Goal: Task Accomplishment & Management: Manage account settings

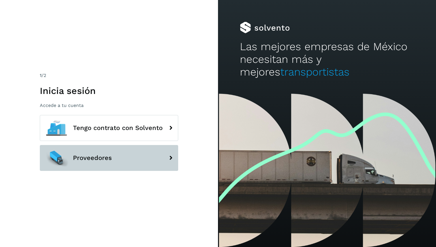
click at [119, 160] on button "Proveedores" at bounding box center [109, 158] width 138 height 26
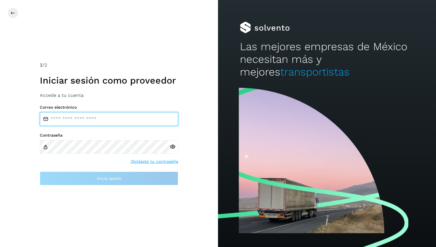
click at [121, 120] on input "email" at bounding box center [109, 119] width 138 height 14
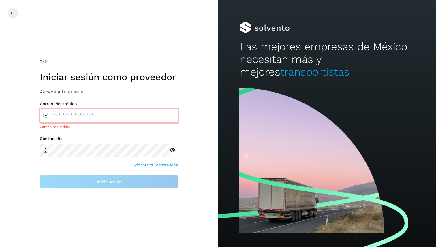
type input "**********"
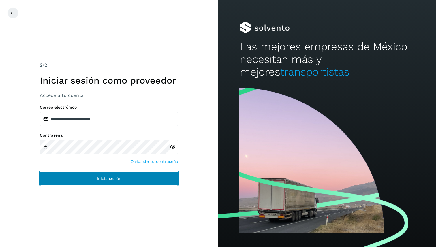
click at [115, 179] on span "Inicia sesión" at bounding box center [109, 179] width 25 height 4
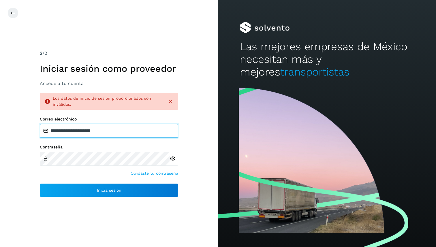
click at [119, 135] on input "**********" at bounding box center [109, 131] width 138 height 14
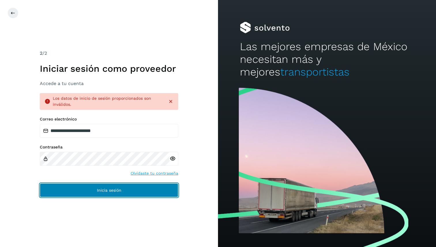
click at [114, 187] on button "Inicia sesión" at bounding box center [109, 191] width 138 height 14
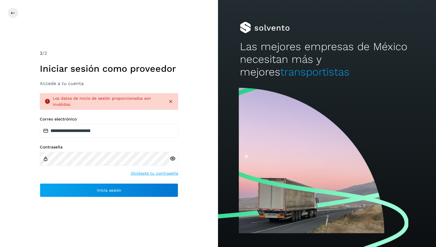
click at [172, 100] on icon at bounding box center [171, 102] width 6 height 6
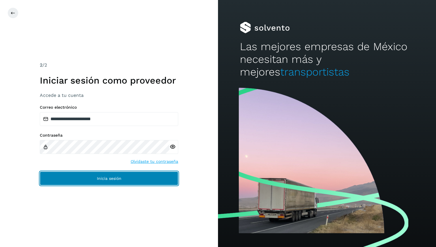
click at [158, 181] on button "Inicia sesión" at bounding box center [109, 179] width 138 height 14
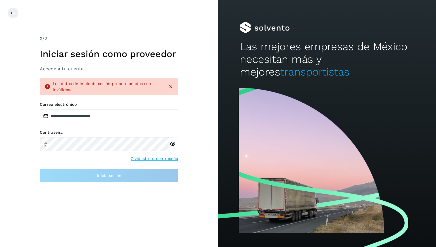
click at [95, 84] on div "Los datos de inicio de sesión proporcionados son inválidos." at bounding box center [108, 87] width 111 height 12
click at [120, 105] on label "Correo electrónico" at bounding box center [109, 104] width 138 height 5
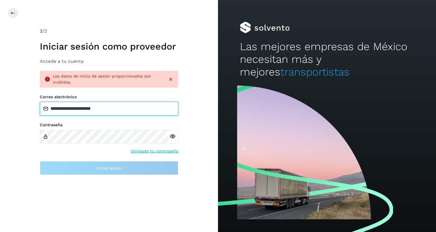
click at [95, 111] on input "**********" at bounding box center [109, 109] width 138 height 14
click at [11, 155] on div "**********" at bounding box center [109, 116] width 218 height 232
click at [121, 111] on input "**********" at bounding box center [109, 109] width 138 height 14
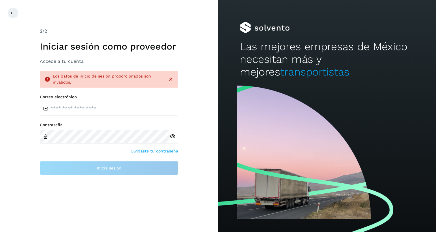
click at [149, 128] on div "Contraseña" at bounding box center [109, 133] width 138 height 21
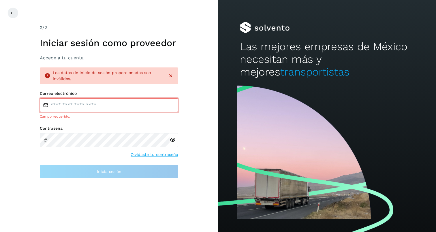
click at [96, 101] on input "email" at bounding box center [109, 105] width 138 height 14
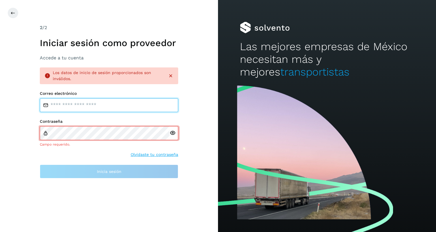
type input "**********"
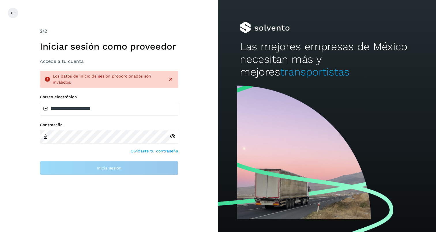
click at [102, 148] on div "Contraseña Olvidaste tu contraseña" at bounding box center [109, 139] width 138 height 32
click at [55, 152] on div "Contraseña Olvidaste tu contraseña" at bounding box center [109, 139] width 138 height 32
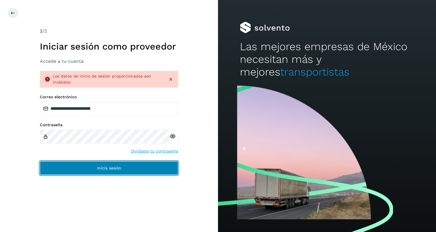
click at [87, 171] on button "Inicia sesión" at bounding box center [109, 168] width 138 height 14
click at [90, 168] on button "Inicia sesión" at bounding box center [109, 168] width 138 height 14
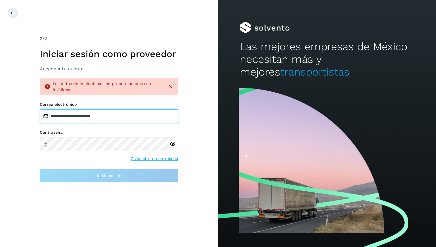
click at [73, 118] on input "**********" at bounding box center [109, 116] width 138 height 14
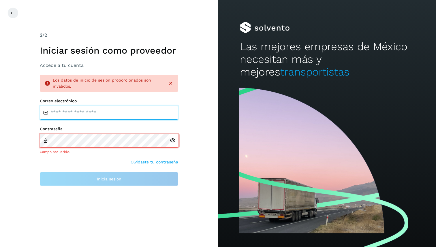
click at [75, 116] on input "email" at bounding box center [109, 113] width 138 height 14
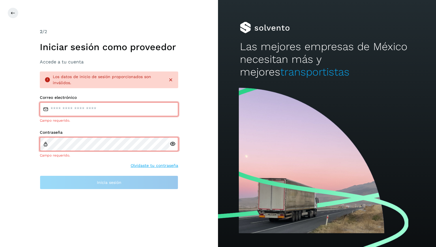
type input "**********"
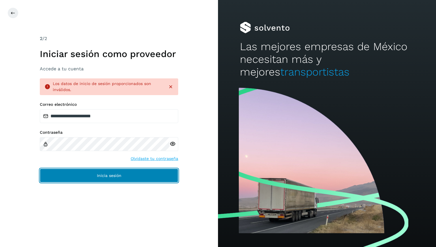
click at [88, 180] on button "Inicia sesión" at bounding box center [109, 176] width 138 height 14
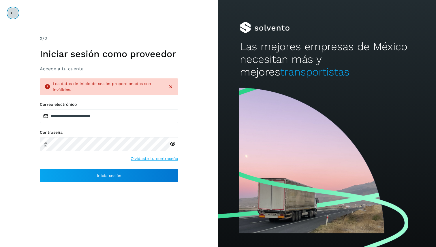
click at [14, 12] on icon at bounding box center [13, 13] width 5 height 5
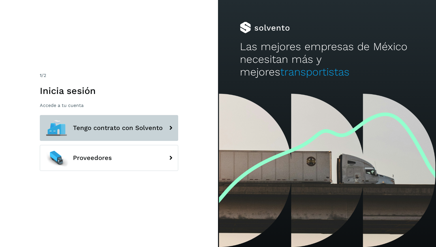
click at [74, 121] on button "Tengo contrato con Solvento" at bounding box center [109, 128] width 138 height 26
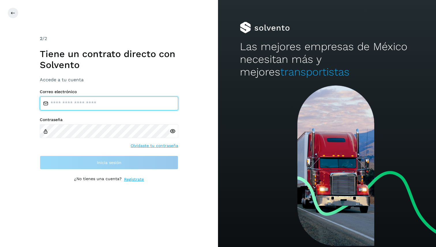
click at [74, 108] on input "email" at bounding box center [109, 104] width 138 height 14
type input "**********"
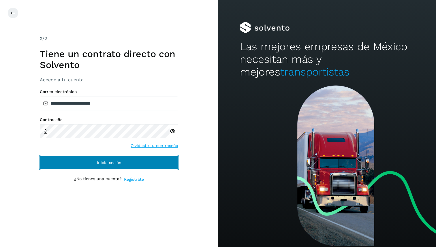
click at [86, 162] on button "Inicia sesión" at bounding box center [109, 163] width 138 height 14
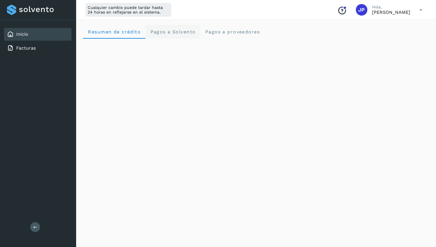
click at [190, 31] on span "Pagos a Solvento" at bounding box center [173, 31] width 46 height 5
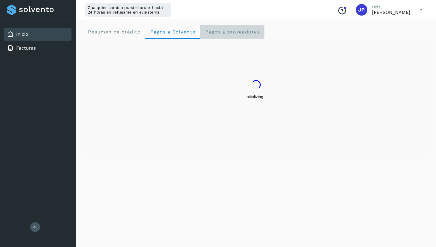
click at [230, 30] on span "Pagos a proveedores" at bounding box center [232, 31] width 55 height 5
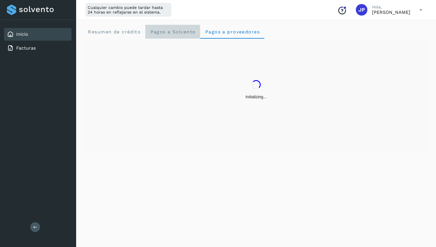
click at [186, 32] on span "Pagos a Solvento" at bounding box center [173, 31] width 46 height 5
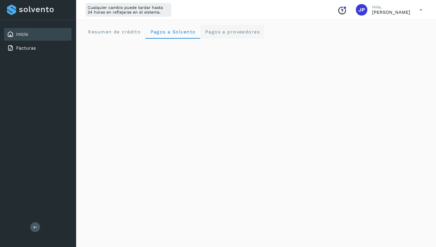
click at [212, 31] on span "Pagos a proveedores" at bounding box center [232, 31] width 55 height 5
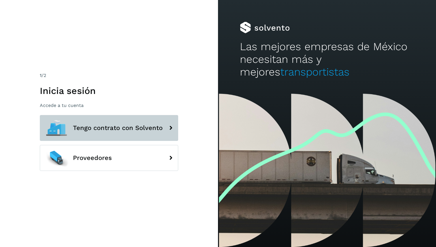
click at [131, 119] on button "Tengo contrato con Solvento" at bounding box center [109, 128] width 138 height 26
click at [121, 134] on button "Tengo contrato con Solvento" at bounding box center [109, 128] width 138 height 26
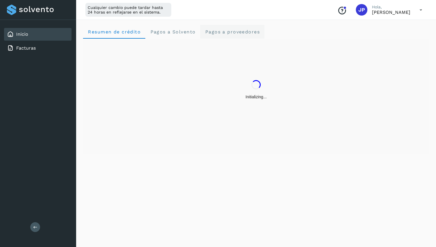
click at [209, 32] on span "Pagos a proveedores" at bounding box center [232, 31] width 55 height 5
click at [172, 30] on span "Pagos a Solvento" at bounding box center [173, 31] width 46 height 5
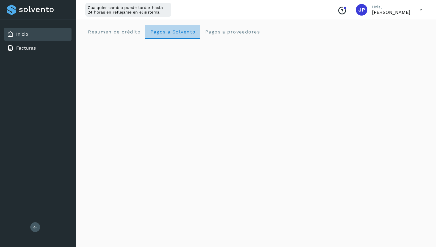
click at [189, 33] on span "Pagos a Solvento" at bounding box center [173, 31] width 46 height 5
click at [129, 36] on crédito "Resumen de crédito" at bounding box center [114, 32] width 62 height 14
click at [177, 32] on span "Pagos a Solvento" at bounding box center [173, 31] width 46 height 5
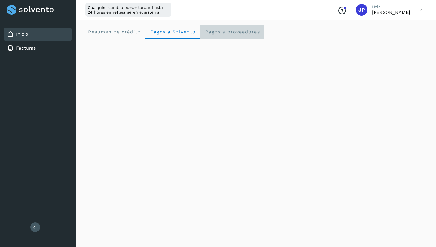
click at [224, 27] on proveedores "Pagos a proveedores" at bounding box center [232, 32] width 64 height 14
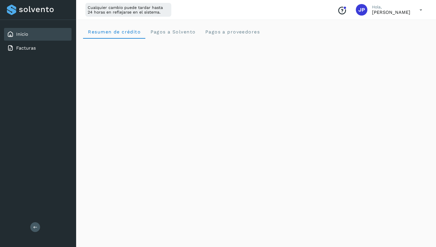
click at [397, 12] on p "[PERSON_NAME]" at bounding box center [391, 12] width 38 height 5
click at [417, 10] on icon at bounding box center [421, 10] width 12 height 12
click at [383, 25] on div "Documentación" at bounding box center [392, 25] width 69 height 11
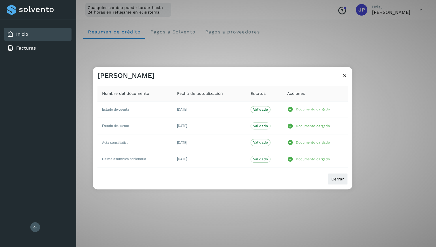
click at [345, 76] on icon at bounding box center [345, 76] width 6 height 6
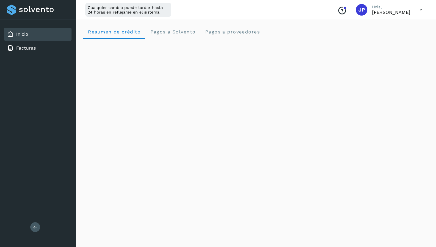
click at [417, 8] on icon at bounding box center [421, 10] width 12 height 12
click at [381, 26] on div "Documentación" at bounding box center [392, 25] width 69 height 11
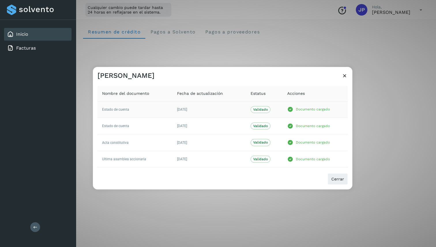
click at [151, 110] on td "Estado de cuenta" at bounding box center [135, 109] width 75 height 16
click at [150, 121] on td "Estado de cuenta" at bounding box center [135, 126] width 75 height 16
click at [149, 141] on td "Acta constitutiva" at bounding box center [135, 142] width 75 height 16
click at [156, 157] on td "Ultima asamblea accionaria" at bounding box center [135, 159] width 75 height 16
click at [332, 175] on button "Cerrar" at bounding box center [338, 179] width 20 height 12
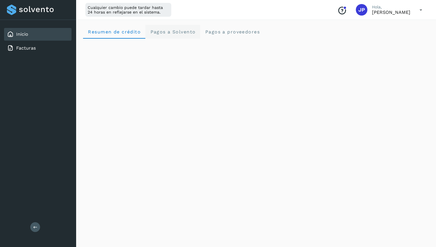
click at [158, 37] on Solvento "Pagos a Solvento" at bounding box center [172, 32] width 55 height 14
click at [112, 30] on span "Resumen de crédito" at bounding box center [114, 31] width 53 height 5
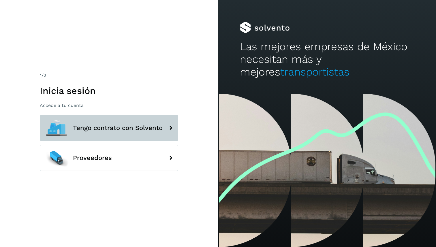
click at [154, 127] on span "Tengo contrato con Solvento" at bounding box center [118, 128] width 90 height 7
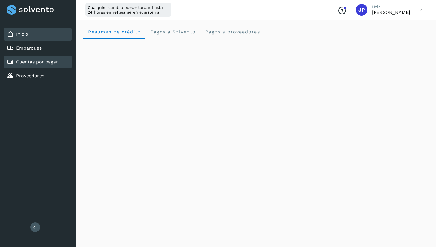
click at [35, 67] on div "Cuentas por pagar" at bounding box center [38, 62] width 68 height 13
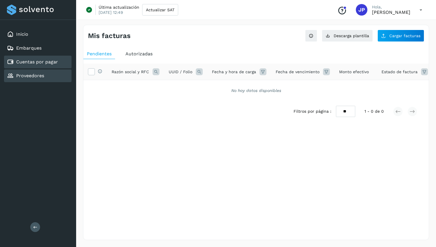
click at [36, 73] on link "Proveedores" at bounding box center [30, 75] width 28 height 5
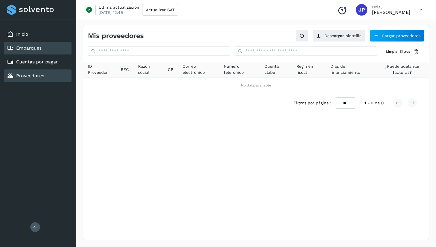
click at [41, 48] on link "Embarques" at bounding box center [28, 47] width 25 height 5
